Goal: Task Accomplishment & Management: Complete application form

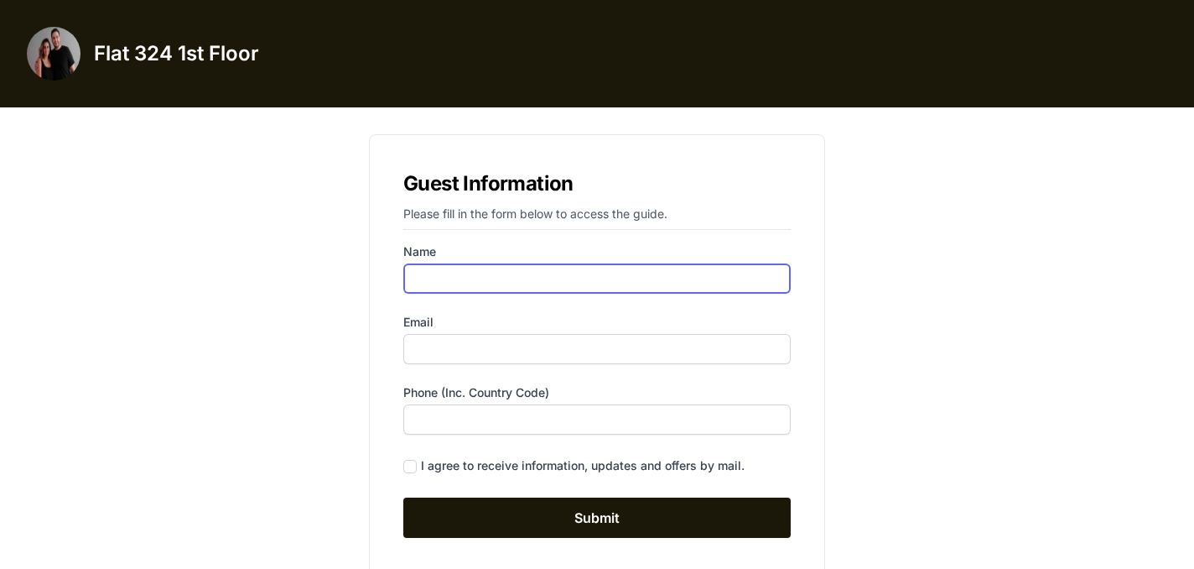
click at [501, 276] on input "Name" at bounding box center [596, 278] width 387 height 30
type input "[PERSON_NAME]"
type input "[PERSON_NAME][EMAIL_ADDRESS][DOMAIN_NAME]"
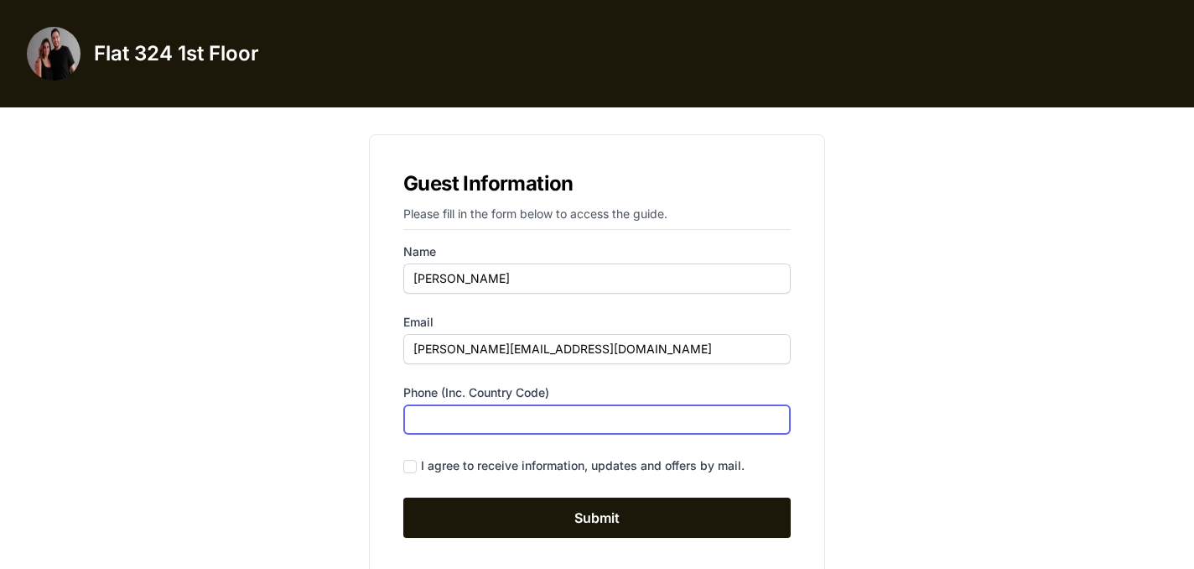
click at [487, 425] on input "Phone (inc. country code)" at bounding box center [596, 419] width 387 height 30
type input "0"
type input "0049 1707793550"
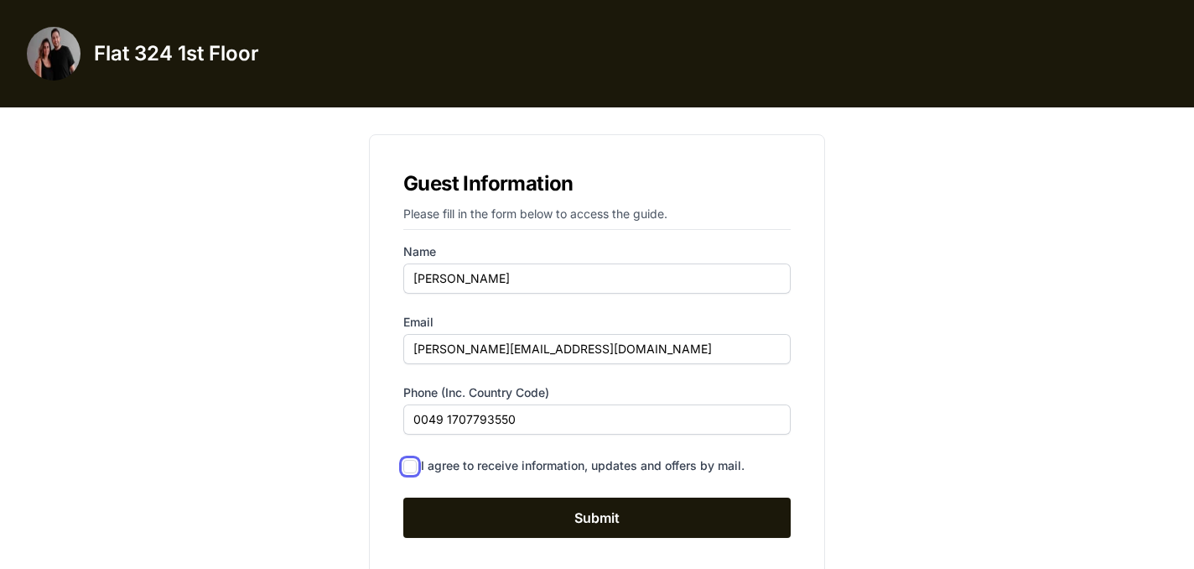
click at [416, 465] on input "checkbox" at bounding box center [409, 466] width 13 height 13
checkbox input "true"
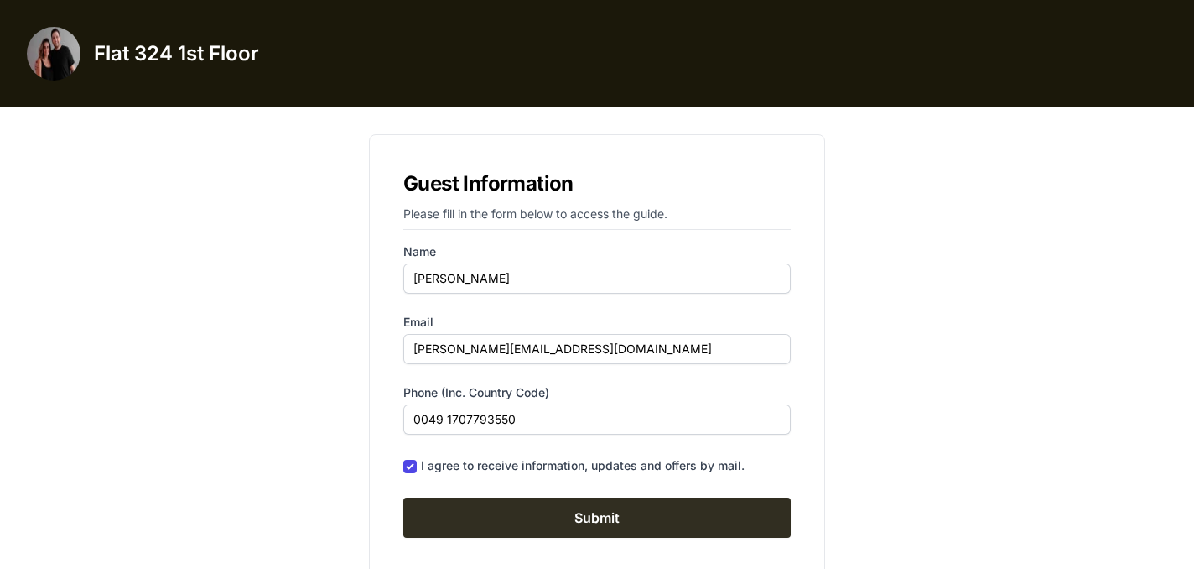
click at [512, 515] on input "Submit" at bounding box center [596, 517] width 387 height 40
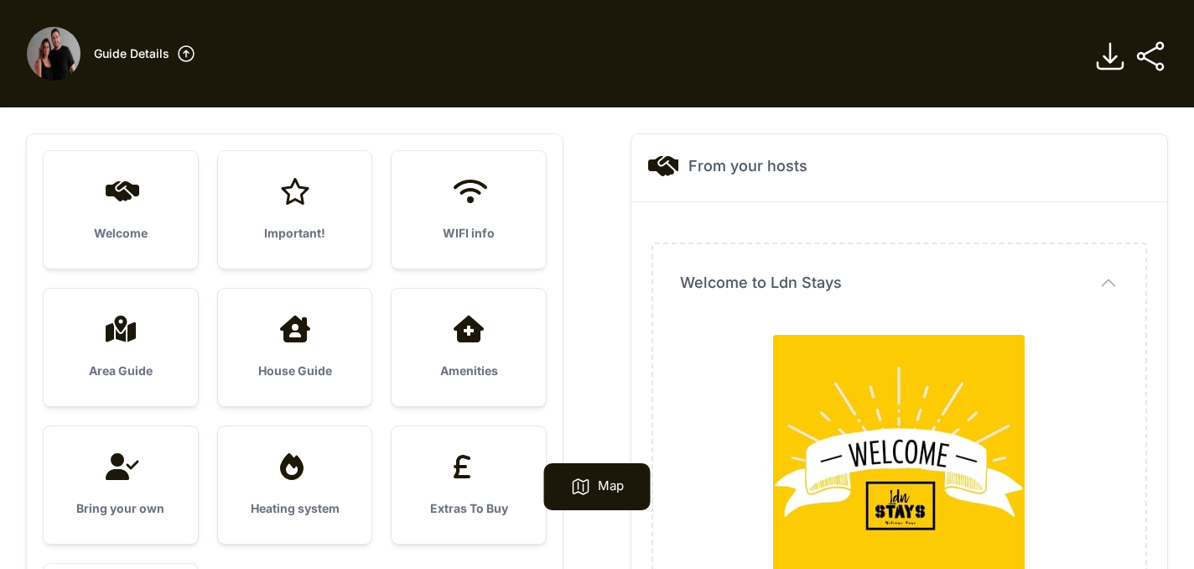
click at [148, 199] on div at bounding box center [120, 191] width 101 height 27
click at [124, 476] on icon at bounding box center [122, 466] width 33 height 27
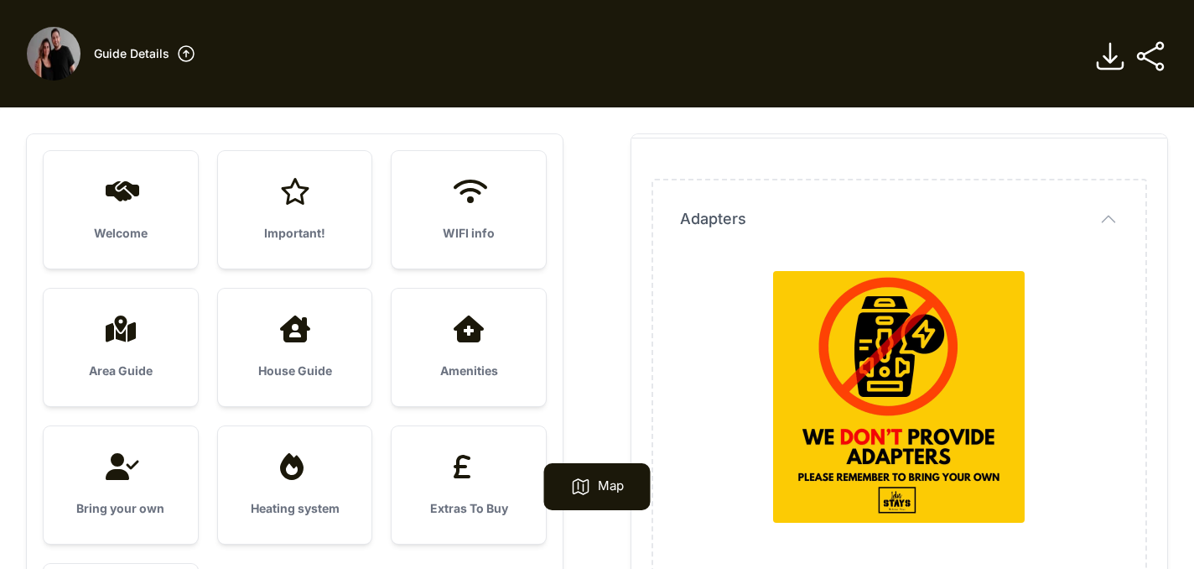
scroll to position [69, 0]
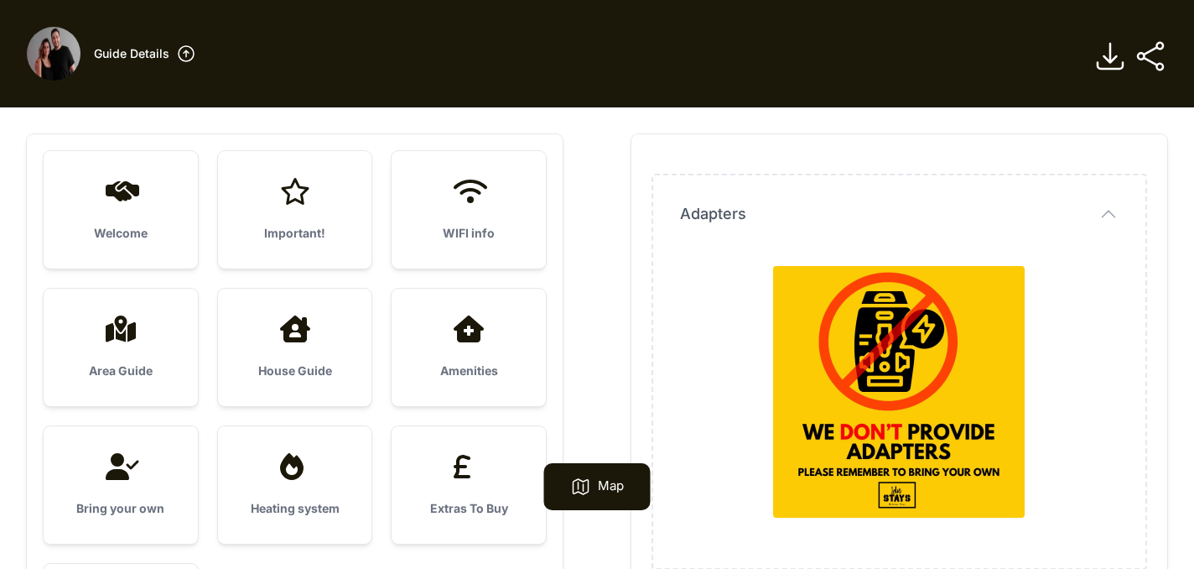
click at [295, 483] on div "Heating system" at bounding box center [295, 484] width 154 height 117
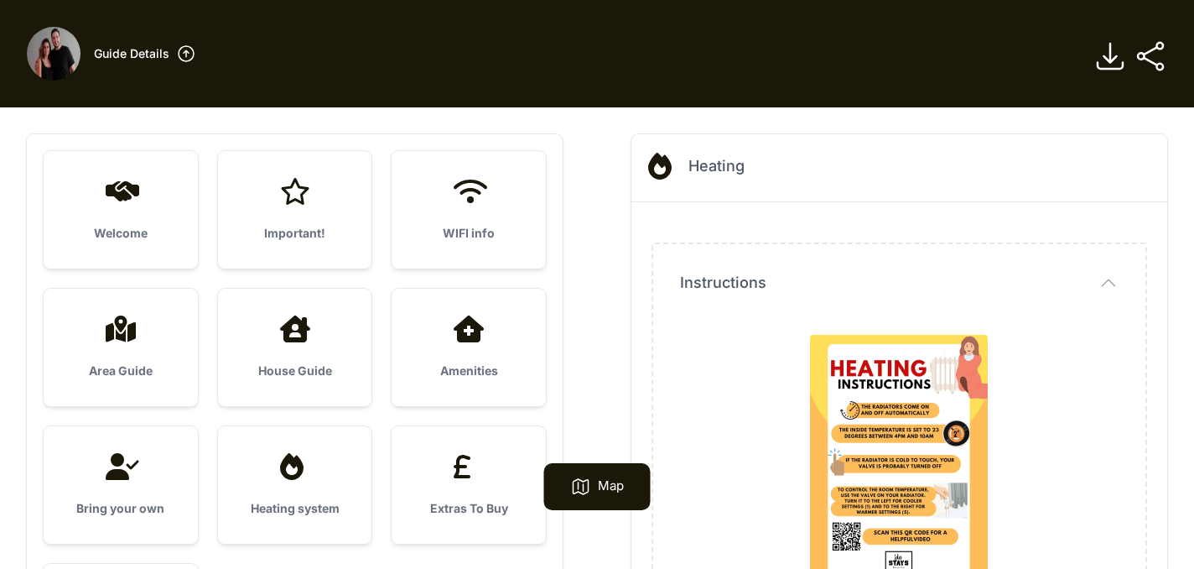
click at [480, 482] on div "Extras To Buy" at bounding box center [469, 484] width 154 height 117
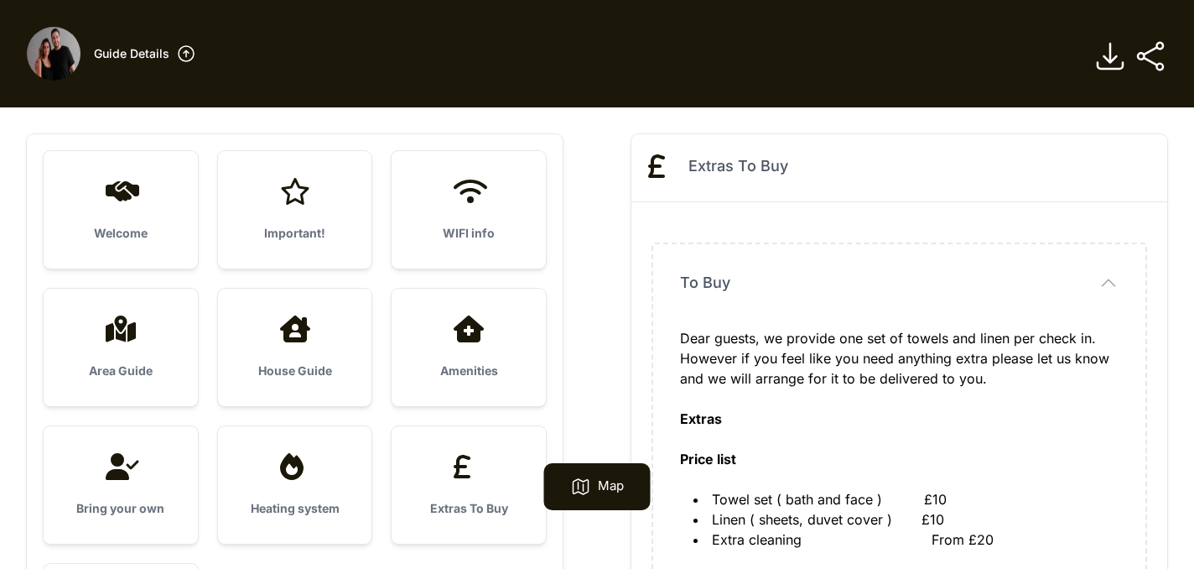
scroll to position [29, 0]
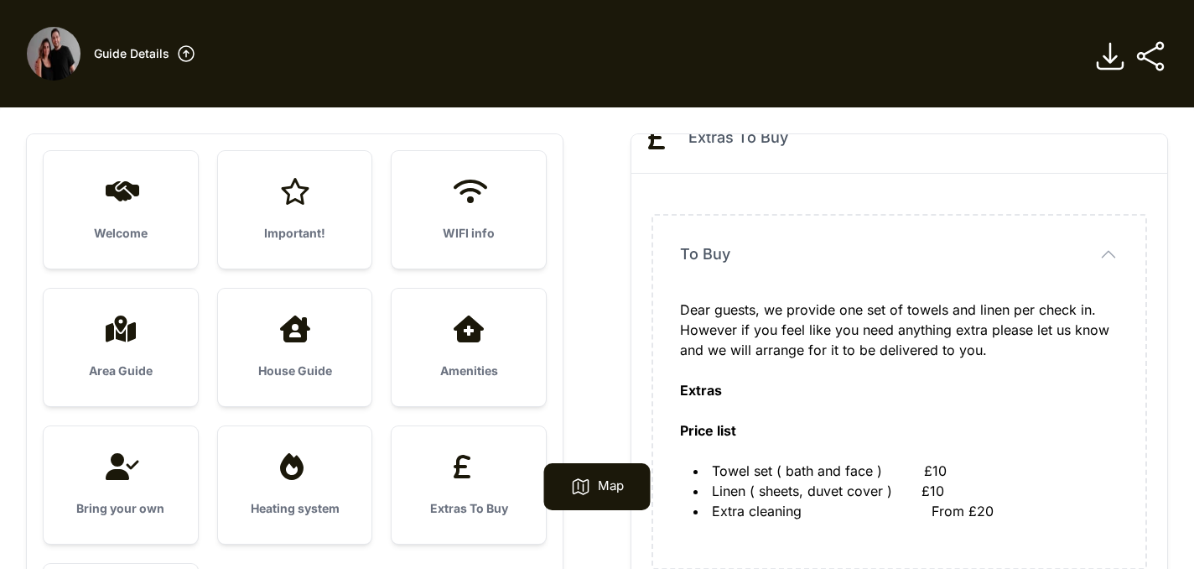
click at [468, 315] on icon at bounding box center [469, 328] width 30 height 27
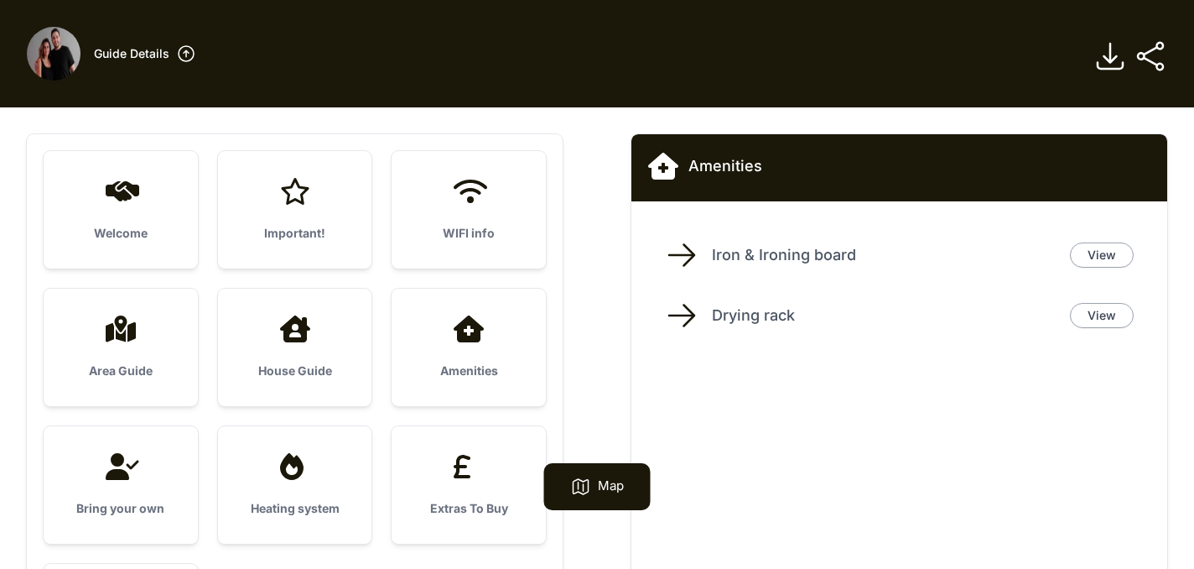
click at [492, 178] on div at bounding box center [469, 191] width 101 height 27
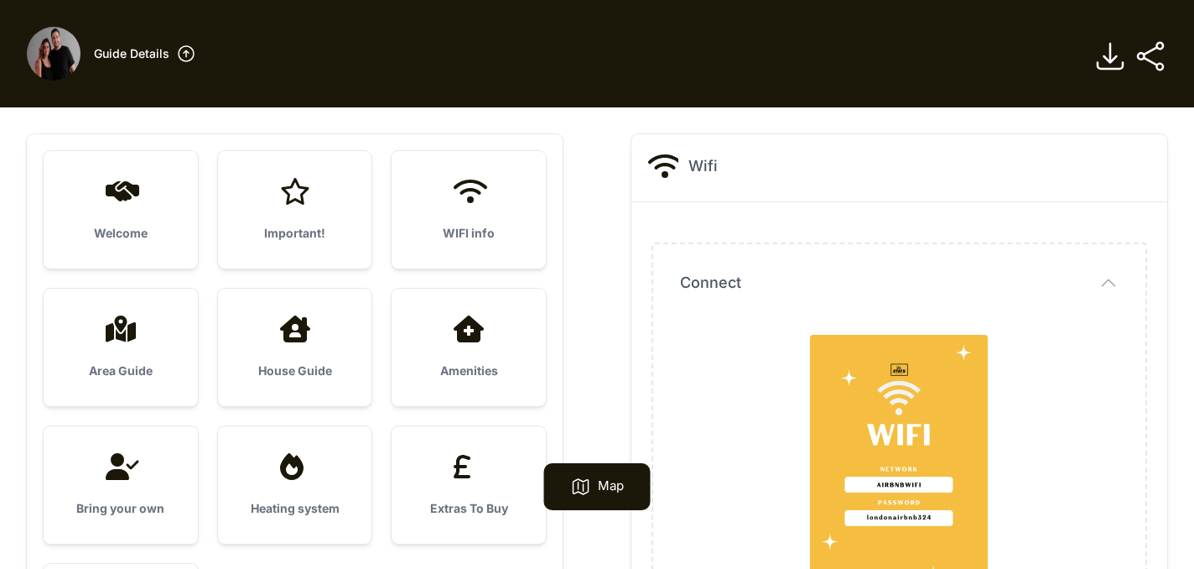
click at [318, 200] on div at bounding box center [295, 191] width 101 height 27
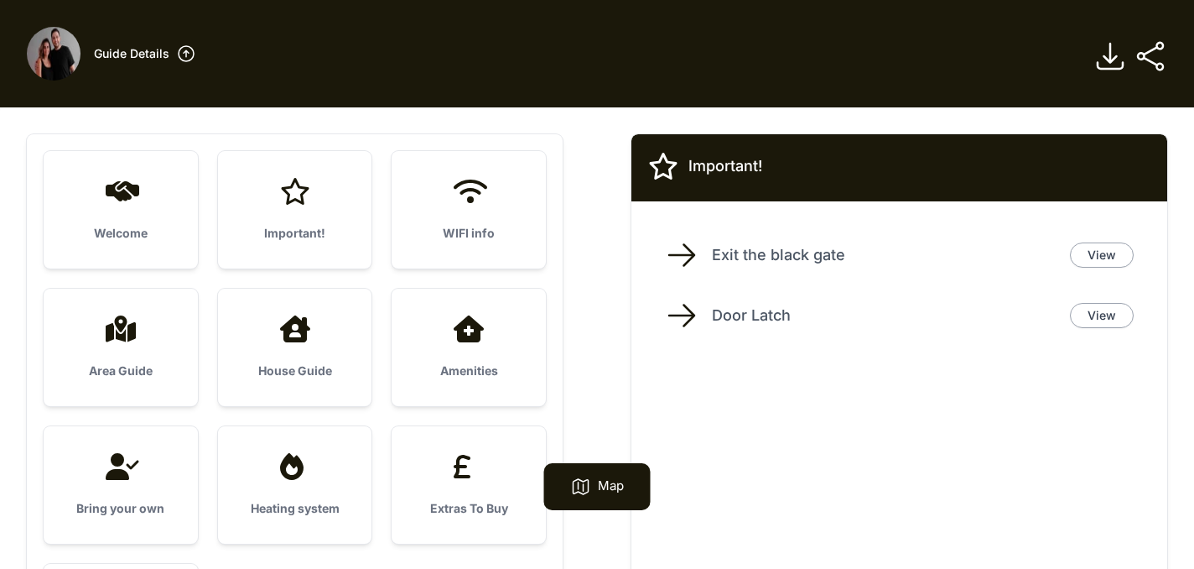
click at [155, 200] on div at bounding box center [120, 191] width 101 height 27
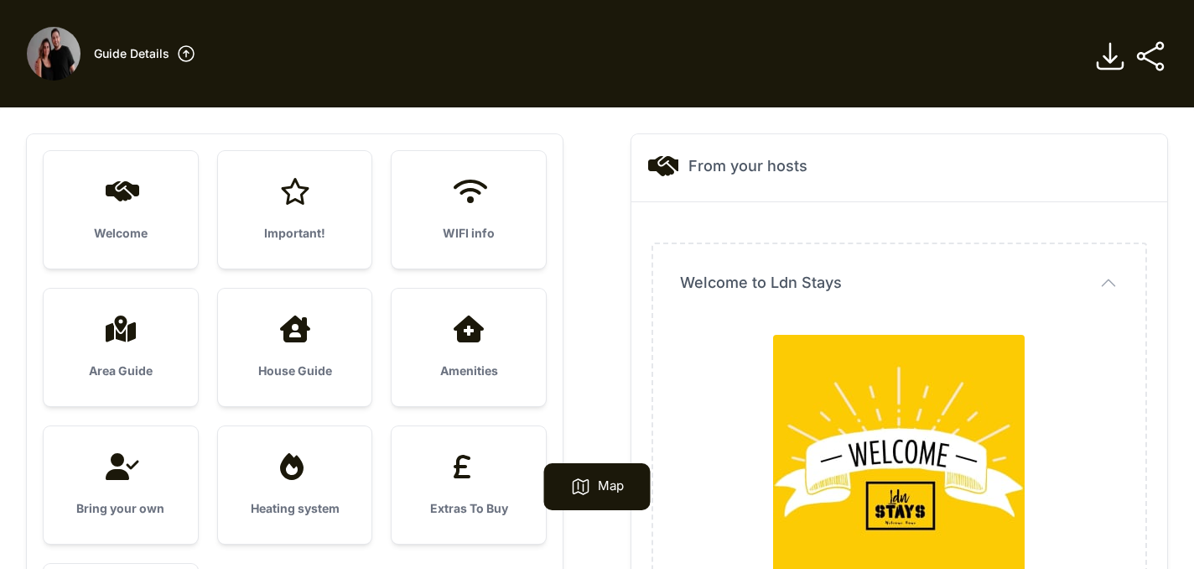
click at [257, 328] on div at bounding box center [295, 328] width 101 height 27
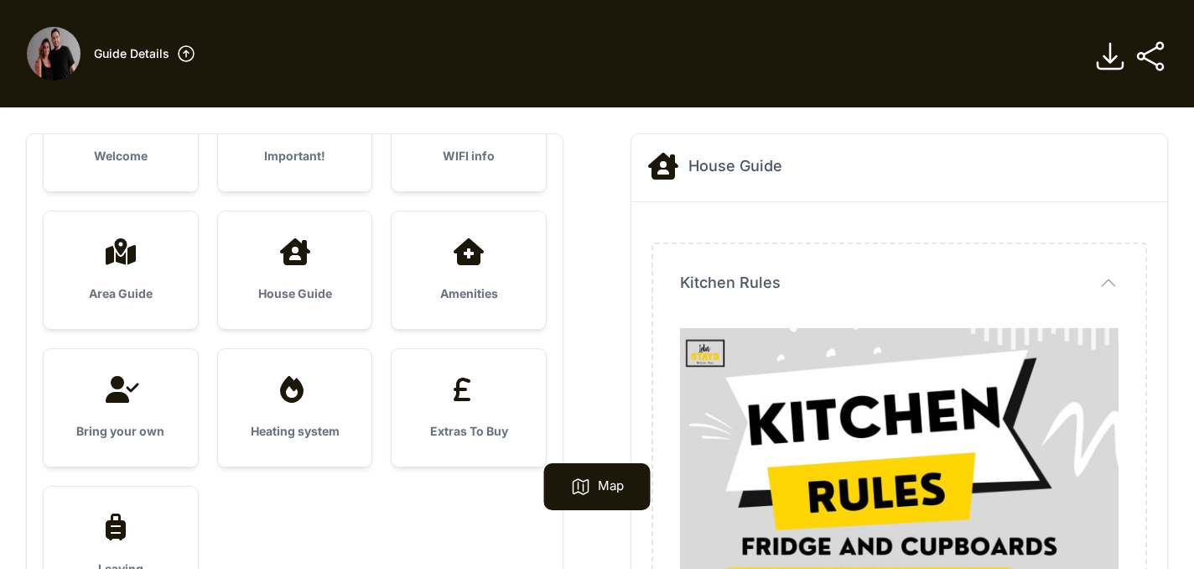
scroll to position [101, 0]
